Goal: Check status: Check status

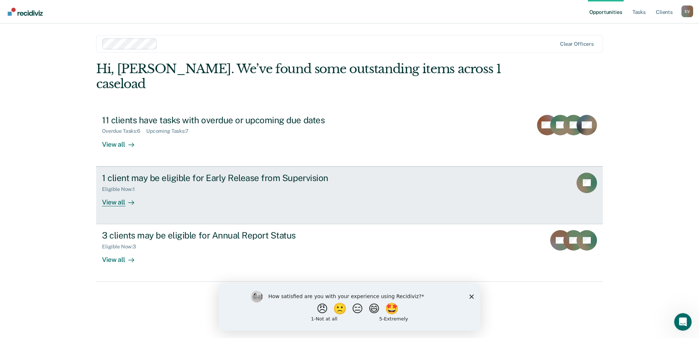
click at [120, 204] on div "View all" at bounding box center [122, 199] width 41 height 14
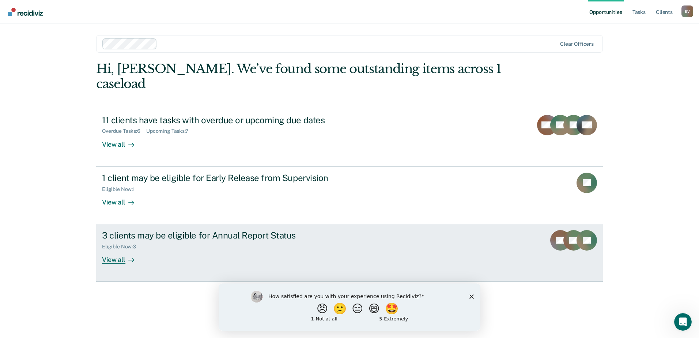
click at [114, 262] on div "View all" at bounding box center [122, 257] width 41 height 14
